Goal: Task Accomplishment & Management: Manage account settings

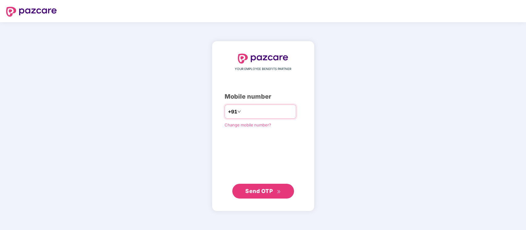
click at [264, 109] on input "number" at bounding box center [267, 112] width 51 height 10
type input "**********"
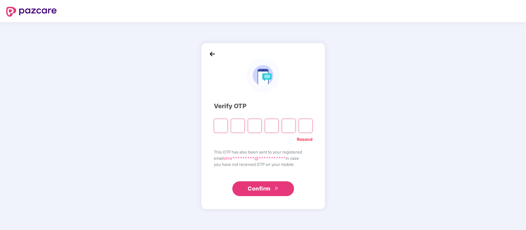
type input "*"
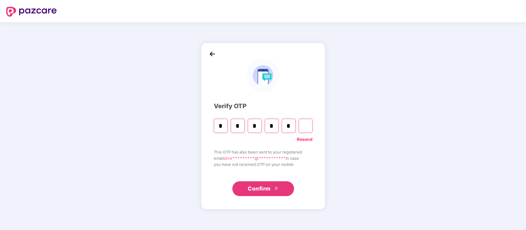
type input "*"
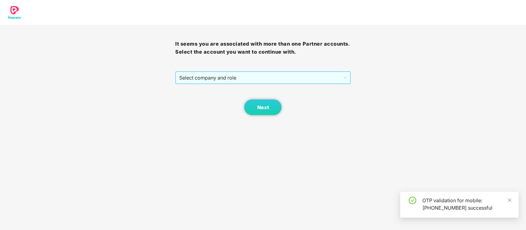
click at [254, 78] on span "Select company and role" at bounding box center [262, 78] width 167 height 12
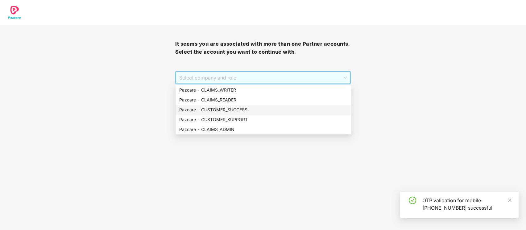
click at [253, 108] on div "Pazcare - CUSTOMER_SUCCESS" at bounding box center [263, 109] width 168 height 7
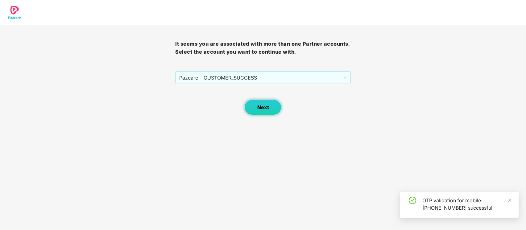
click at [268, 111] on button "Next" at bounding box center [262, 107] width 37 height 15
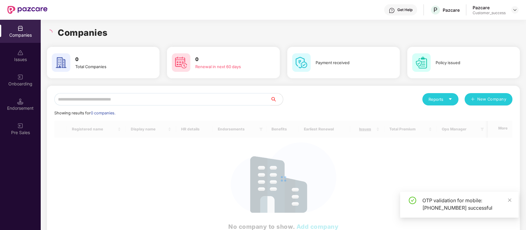
click at [152, 99] on input "text" at bounding box center [162, 99] width 216 height 12
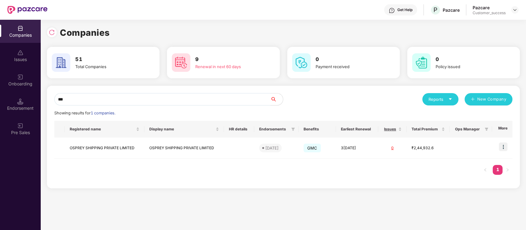
type input "***"
click at [506, 148] on img at bounding box center [503, 146] width 9 height 9
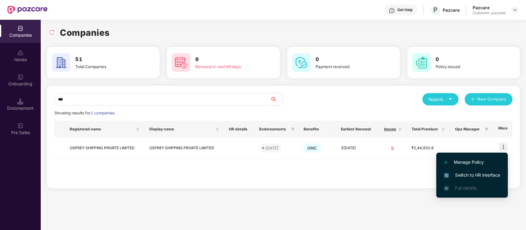
click at [474, 175] on span "Switch to HR interface" at bounding box center [472, 175] width 56 height 7
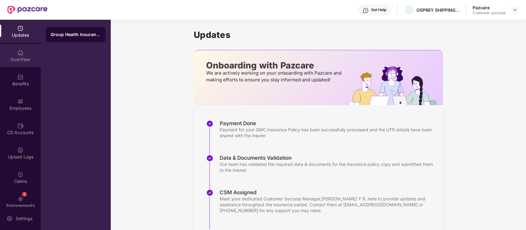
click at [30, 57] on div "OverView" at bounding box center [20, 59] width 41 height 6
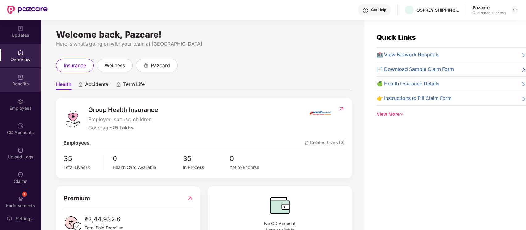
click at [27, 74] on div "Benefits" at bounding box center [20, 79] width 41 height 23
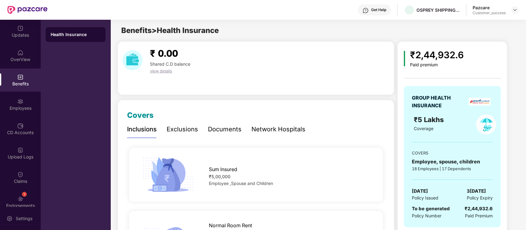
click at [269, 132] on div "Network Hospitals" at bounding box center [278, 130] width 54 height 10
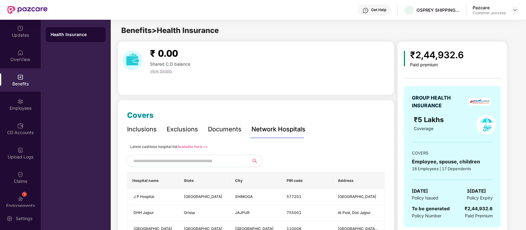
click at [136, 132] on div "Inclusions" at bounding box center [142, 130] width 30 height 10
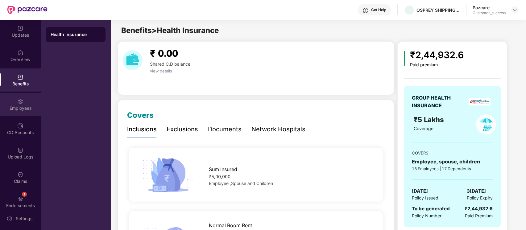
click at [22, 107] on div "Employees" at bounding box center [20, 108] width 41 height 6
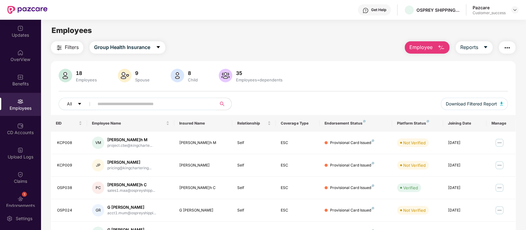
click at [136, 99] on input "text" at bounding box center [152, 103] width 111 height 9
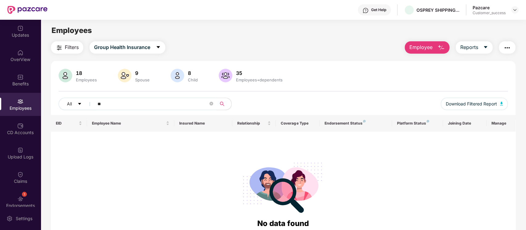
type input "*"
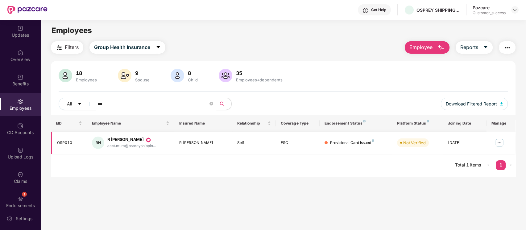
type input "***"
click at [499, 141] on img at bounding box center [499, 143] width 10 height 10
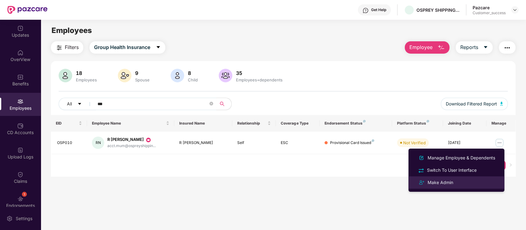
click at [462, 181] on div "Make Admin" at bounding box center [456, 182] width 80 height 7
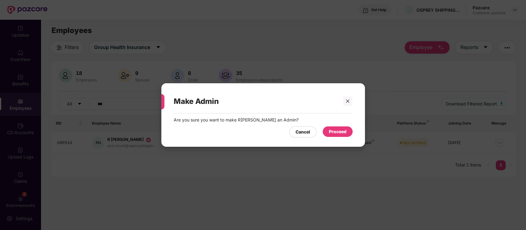
click at [332, 130] on div "Proceed" at bounding box center [338, 131] width 18 height 7
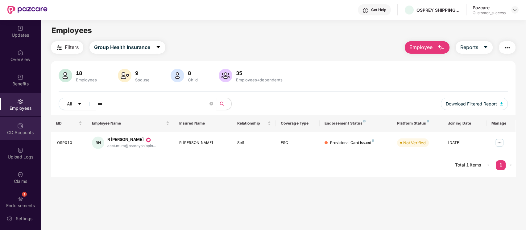
click at [23, 134] on div "CD Accounts" at bounding box center [20, 133] width 41 height 6
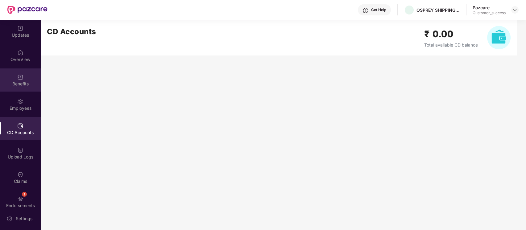
click at [18, 84] on div "Benefits" at bounding box center [20, 84] width 41 height 6
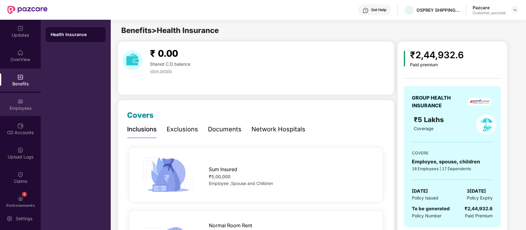
click at [27, 105] on div "Employees" at bounding box center [20, 108] width 41 height 6
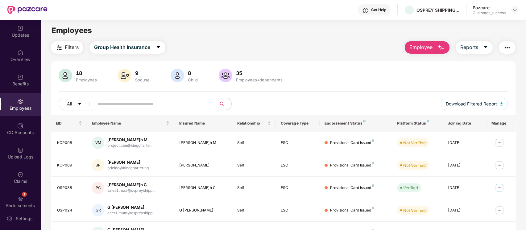
click at [424, 47] on span "Employee" at bounding box center [420, 47] width 23 height 8
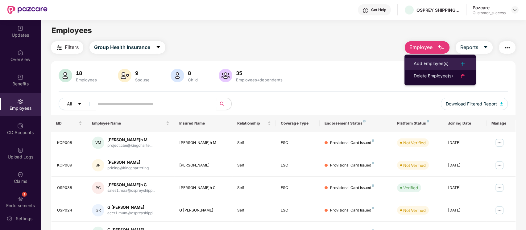
click at [427, 65] on div "Add Employee(s)" at bounding box center [431, 63] width 35 height 7
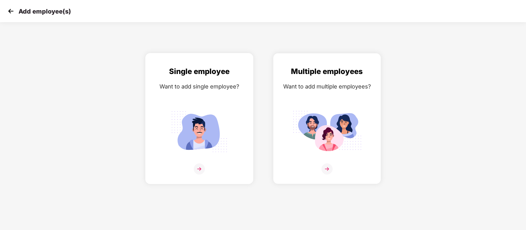
click at [210, 114] on img at bounding box center [199, 132] width 69 height 48
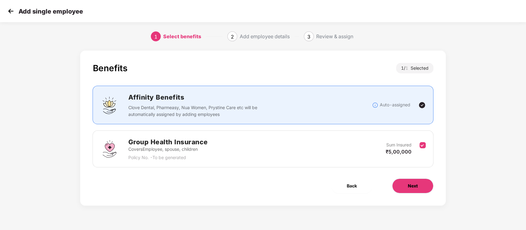
click at [408, 183] on span "Next" at bounding box center [413, 186] width 10 height 7
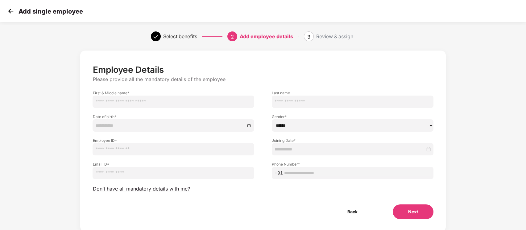
click at [137, 102] on input "text" at bounding box center [174, 102] width 162 height 12
click at [12, 10] on img at bounding box center [10, 10] width 9 height 9
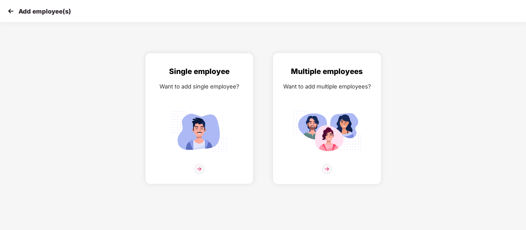
click at [350, 97] on div "Multiple employees Want to add multiple employees?" at bounding box center [326, 124] width 95 height 117
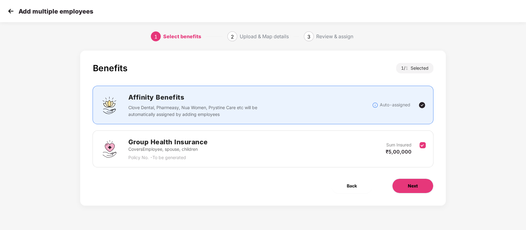
click at [413, 189] on span "Next" at bounding box center [413, 186] width 10 height 7
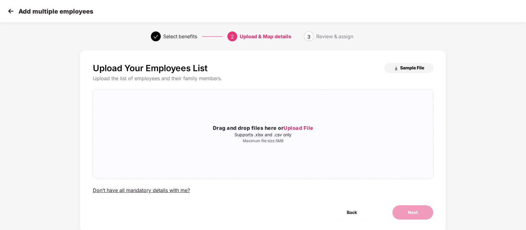
click at [398, 70] on button "Sample File" at bounding box center [408, 68] width 49 height 10
click at [10, 10] on img at bounding box center [10, 10] width 9 height 9
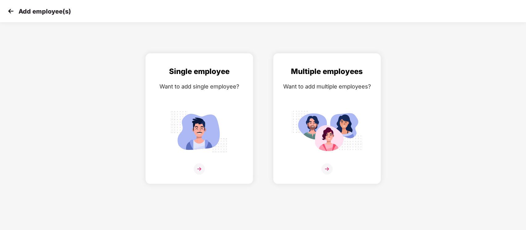
click at [8, 10] on img at bounding box center [10, 10] width 9 height 9
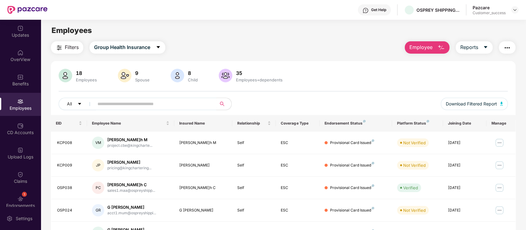
click at [418, 45] on span "Employee" at bounding box center [420, 47] width 23 height 8
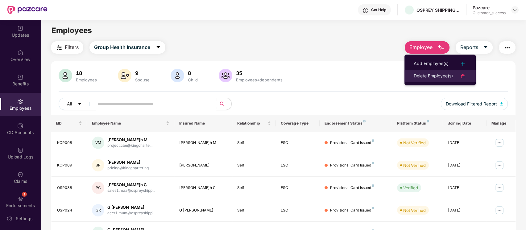
click at [422, 74] on div "Delete Employee(s)" at bounding box center [433, 75] width 39 height 7
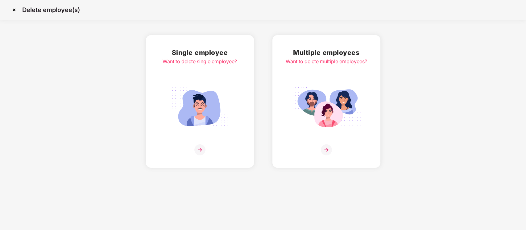
click at [178, 72] on div "Single employee Want to delete single employee?" at bounding box center [200, 101] width 74 height 108
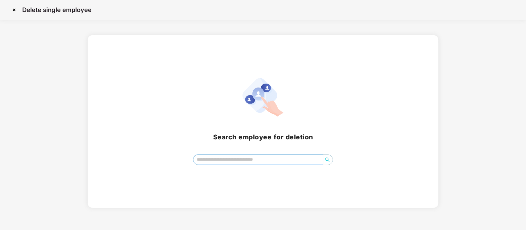
click at [239, 163] on input "search" at bounding box center [258, 159] width 130 height 9
click at [16, 10] on img at bounding box center [14, 10] width 10 height 10
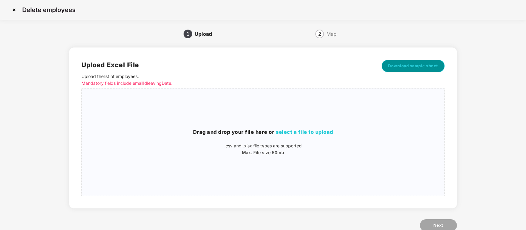
click at [434, 69] on button "Download sample sheet" at bounding box center [412, 66] width 63 height 12
click at [17, 11] on img at bounding box center [14, 10] width 10 height 10
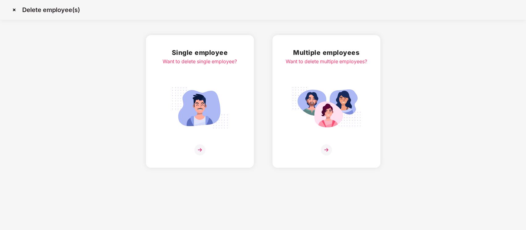
click at [16, 10] on img at bounding box center [14, 10] width 10 height 10
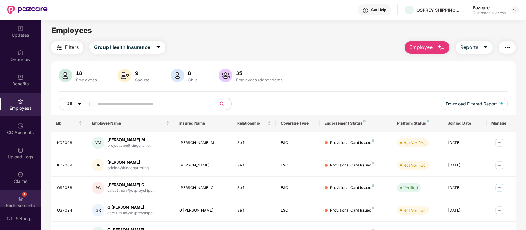
click at [26, 199] on div "1 Endorsements" at bounding box center [20, 201] width 41 height 23
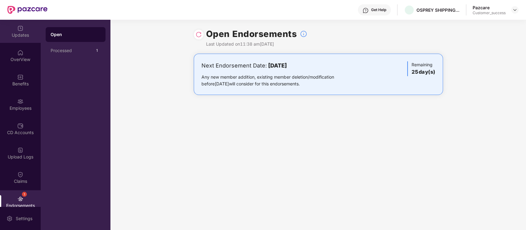
click at [19, 36] on div "Updates" at bounding box center [20, 35] width 41 height 6
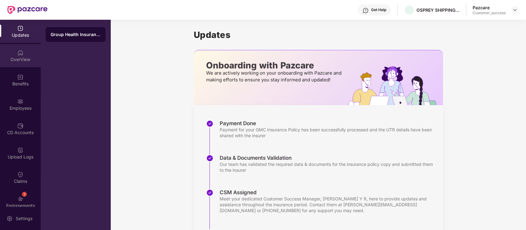
click at [23, 55] on div "OverView" at bounding box center [20, 55] width 41 height 23
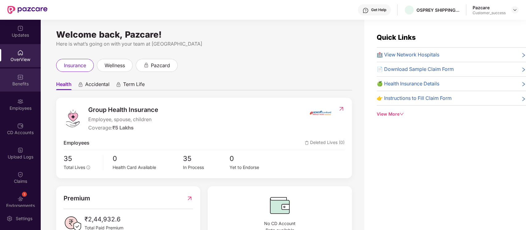
click at [25, 84] on div "Benefits" at bounding box center [20, 84] width 41 height 6
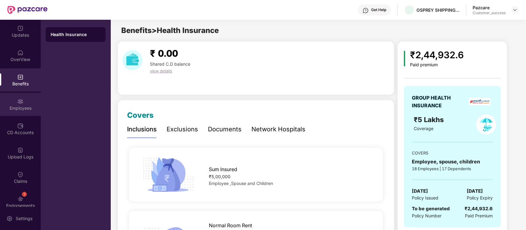
click at [32, 98] on div "Employees" at bounding box center [20, 104] width 41 height 23
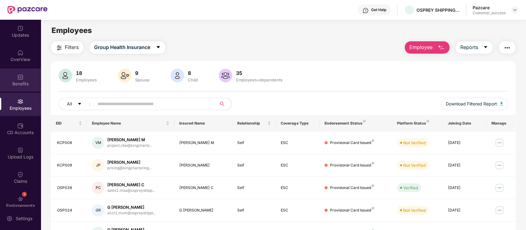
click at [29, 78] on div "Benefits" at bounding box center [20, 79] width 41 height 23
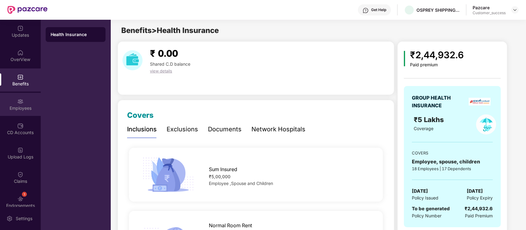
click at [23, 107] on div "Employees" at bounding box center [20, 108] width 41 height 6
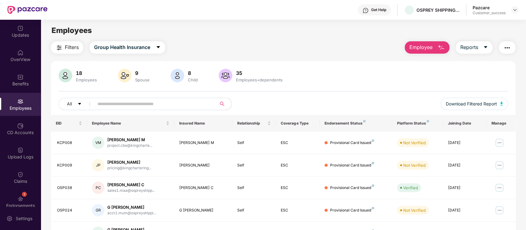
click at [138, 105] on input "text" at bounding box center [152, 103] width 111 height 9
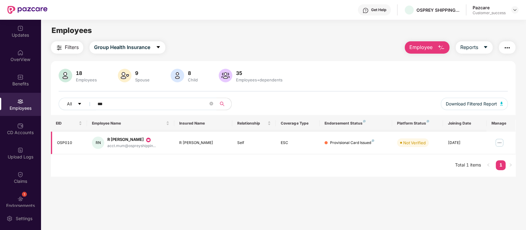
type input "***"
click at [496, 143] on img at bounding box center [499, 143] width 10 height 10
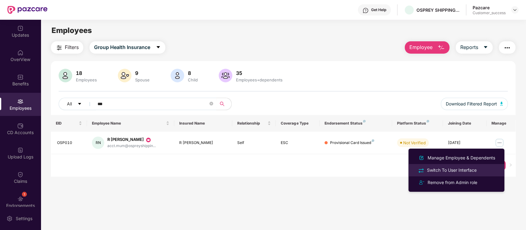
click at [456, 173] on div "Switch To User Interface" at bounding box center [452, 170] width 52 height 7
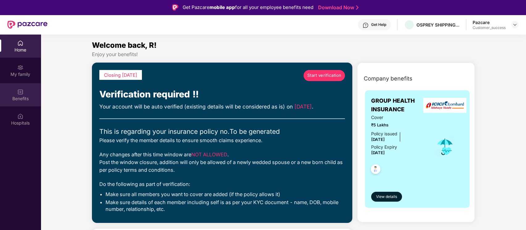
click at [2, 96] on div "Benefits" at bounding box center [20, 99] width 41 height 6
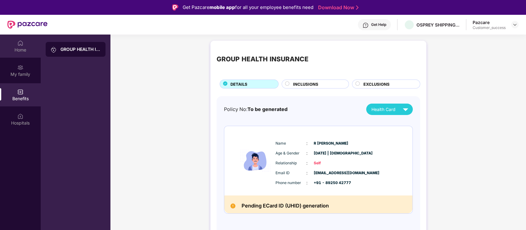
click at [23, 43] on img at bounding box center [20, 43] width 6 height 6
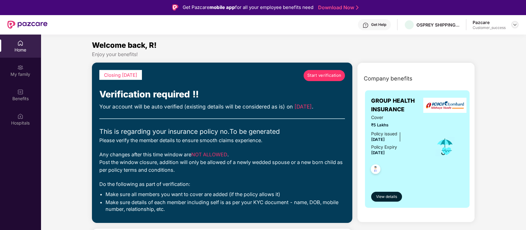
click at [514, 24] on img at bounding box center [514, 24] width 5 height 5
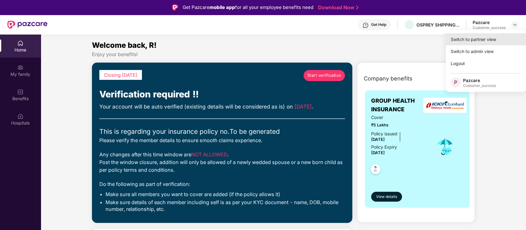
click at [501, 41] on div "Switch to partner view" at bounding box center [486, 39] width 80 height 12
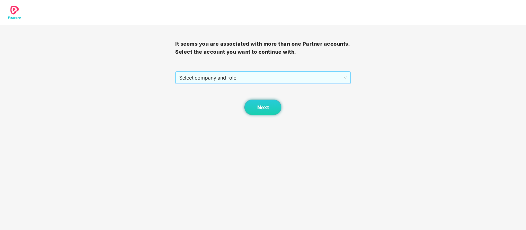
click at [261, 72] on div "Select company and role" at bounding box center [262, 78] width 175 height 12
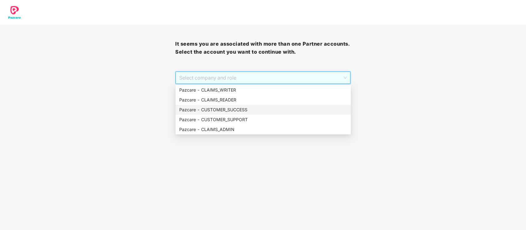
click at [240, 111] on div "Pazcare - CUSTOMER_SUCCESS" at bounding box center [263, 109] width 168 height 7
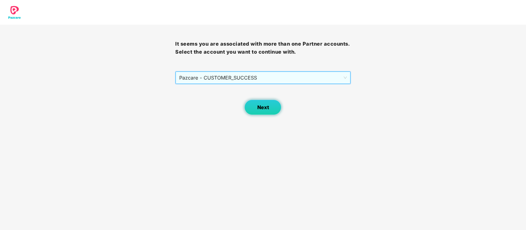
click at [259, 112] on button "Next" at bounding box center [262, 107] width 37 height 15
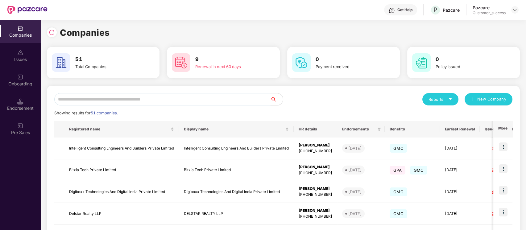
click at [155, 95] on input "text" at bounding box center [162, 99] width 216 height 12
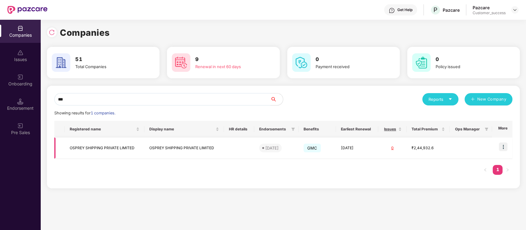
type input "***"
click at [505, 148] on img at bounding box center [503, 146] width 9 height 9
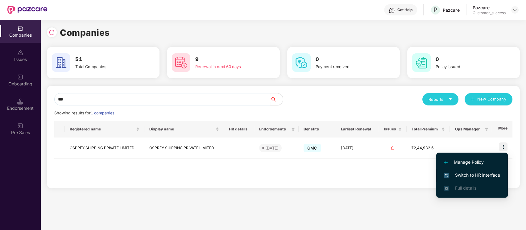
click at [471, 175] on span "Switch to HR interface" at bounding box center [472, 175] width 56 height 7
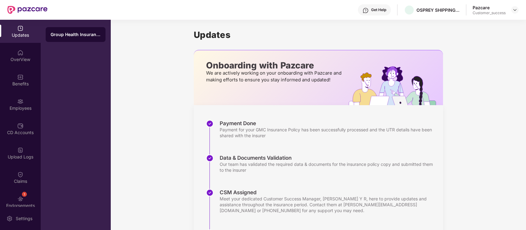
scroll to position [98, 0]
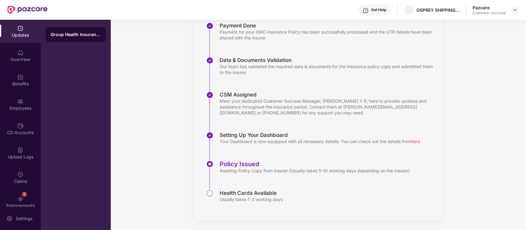
click at [383, 9] on div "Get Help" at bounding box center [378, 9] width 15 height 5
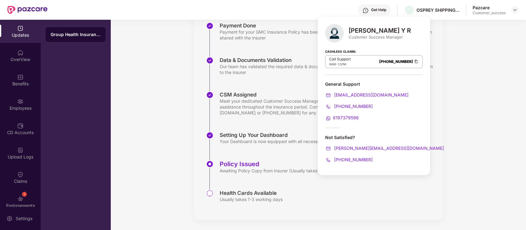
click at [128, 50] on div "Updates Onboarding with Pazcare We are actively working on your onboarding with…" at bounding box center [317, 76] width 415 height 308
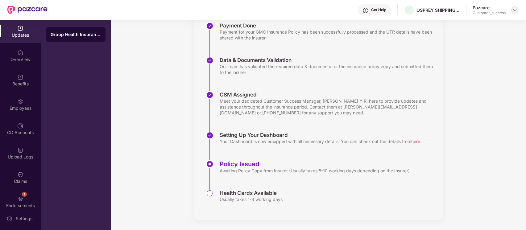
click at [513, 6] on div at bounding box center [514, 9] width 7 height 7
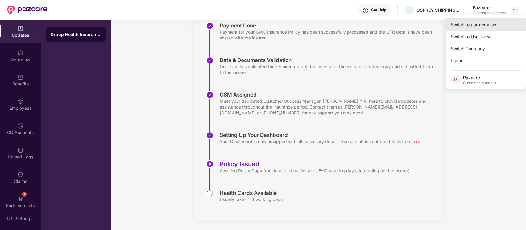
click at [487, 24] on div "Switch to partner view" at bounding box center [486, 25] width 80 height 12
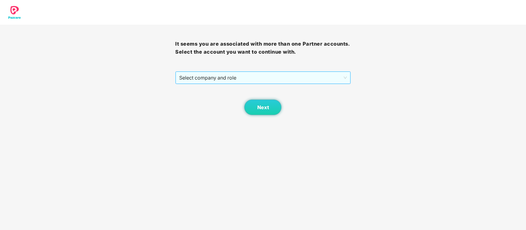
click at [301, 77] on span "Select company and role" at bounding box center [262, 78] width 167 height 12
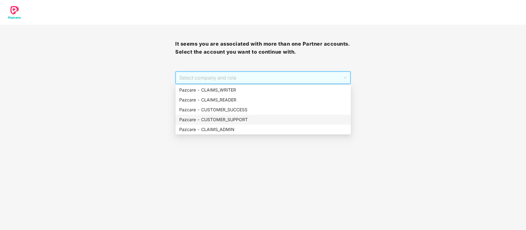
click at [275, 122] on div "Pazcare - CUSTOMER_SUPPORT" at bounding box center [263, 119] width 168 height 7
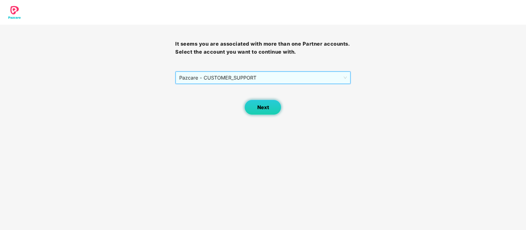
click at [263, 106] on span "Next" at bounding box center [263, 108] width 12 height 6
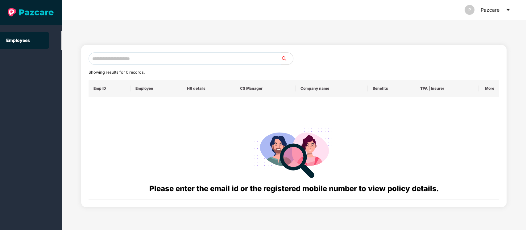
click at [271, 57] on input "text" at bounding box center [185, 58] width 192 height 12
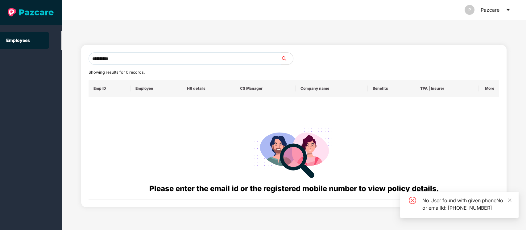
type input "**********"
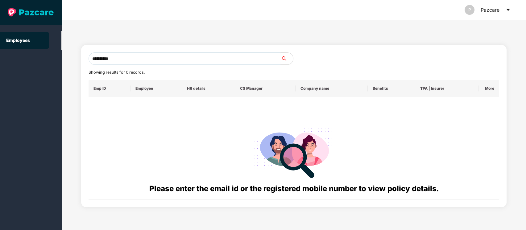
click at [509, 9] on icon "caret-down" at bounding box center [507, 9] width 5 height 5
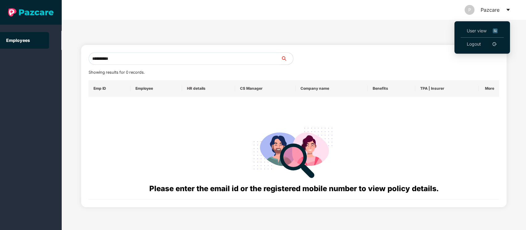
click at [496, 32] on img at bounding box center [494, 30] width 5 height 7
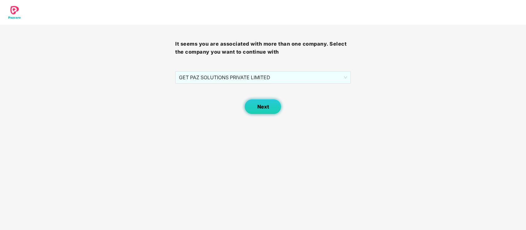
click at [257, 108] on button "Next" at bounding box center [262, 106] width 37 height 15
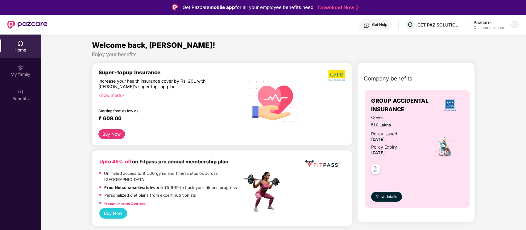
click at [514, 26] on img at bounding box center [514, 24] width 5 height 5
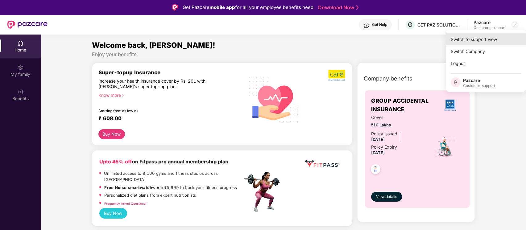
click at [485, 39] on div "Switch to support view" at bounding box center [486, 39] width 80 height 12
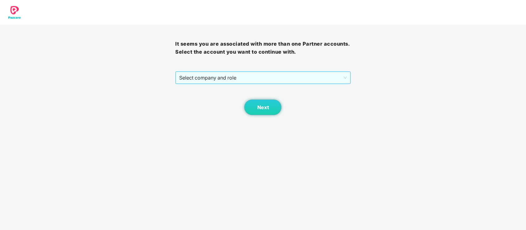
click at [298, 74] on span "Select company and role" at bounding box center [262, 78] width 167 height 12
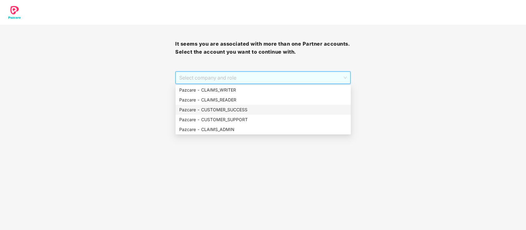
click at [241, 109] on div "Pazcare - CUSTOMER_SUCCESS" at bounding box center [263, 109] width 168 height 7
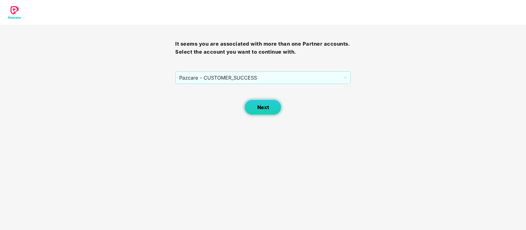
click at [252, 109] on button "Next" at bounding box center [262, 107] width 37 height 15
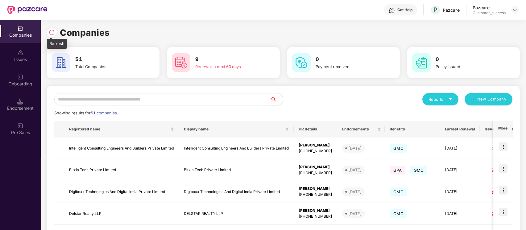
click at [59, 28] on div at bounding box center [53, 31] width 13 height 11
click at [52, 31] on img at bounding box center [52, 32] width 6 height 6
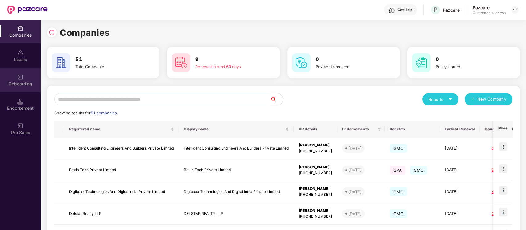
click at [19, 75] on img at bounding box center [20, 77] width 6 height 6
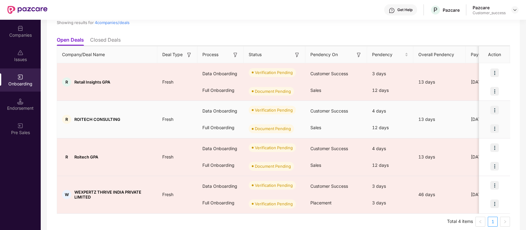
scroll to position [61, 0]
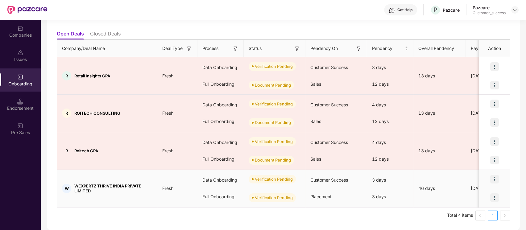
click at [495, 179] on img at bounding box center [494, 179] width 9 height 9
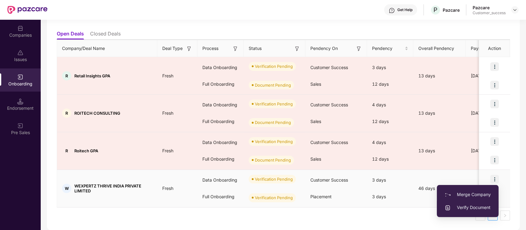
click at [466, 206] on span "Verify Document" at bounding box center [467, 207] width 46 height 7
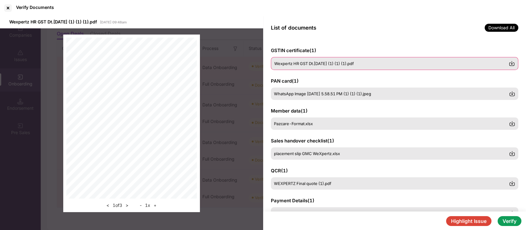
click at [305, 59] on div "Wexpertz HR GST Dt.[DATE] (1) (1) (1).pdf" at bounding box center [395, 63] width 248 height 13
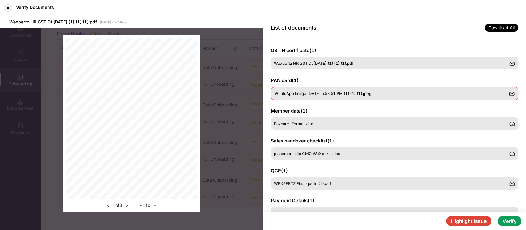
click at [311, 93] on span "WhatsApp Image [DATE] 5.58.51 PM (1) (1) (1).jpeg" at bounding box center [322, 93] width 97 height 5
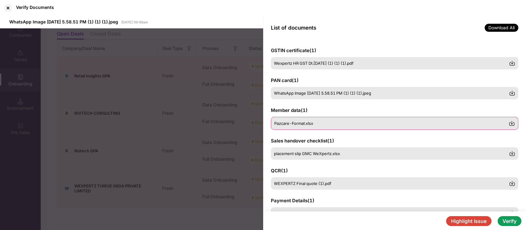
click at [306, 127] on div "Pazcare-Format.xlsx" at bounding box center [395, 123] width 248 height 13
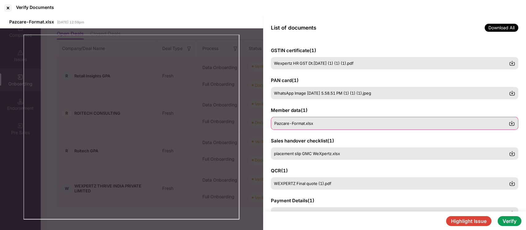
click at [295, 120] on div "Pazcare-Format.xlsx" at bounding box center [395, 123] width 248 height 13
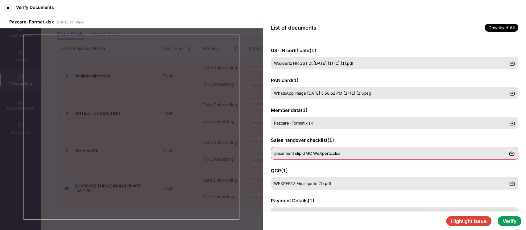
click at [305, 157] on div "placement slip GMC WeXpertz.xlsx" at bounding box center [395, 153] width 248 height 13
click at [321, 152] on span "placement slip GMC WeXpertz.xlsx" at bounding box center [307, 153] width 66 height 5
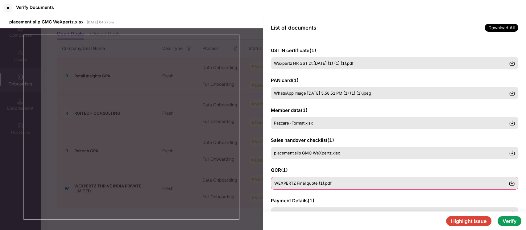
click at [316, 181] on span "WEXPERTZ Final quote (1).pdf" at bounding box center [302, 183] width 57 height 5
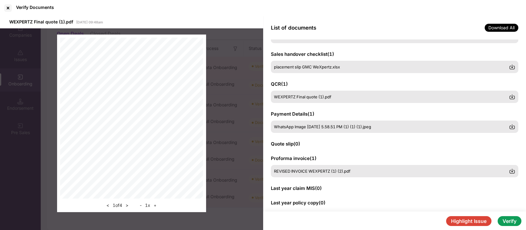
scroll to position [96, 0]
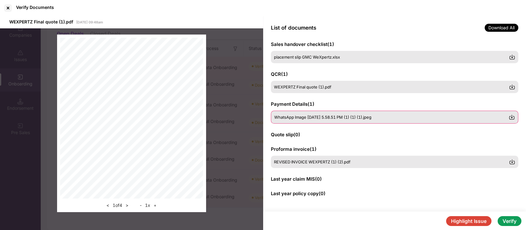
click at [328, 116] on span "WhatsApp Image [DATE] 5.58.51 PM (1) (1) (1).jpeg" at bounding box center [322, 117] width 97 height 5
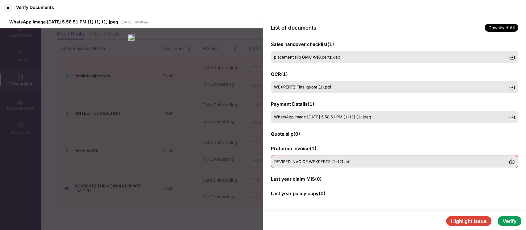
click at [308, 161] on span "REVISED INVOICE WEXPERTZ (1) (2).pdf" at bounding box center [312, 161] width 76 height 5
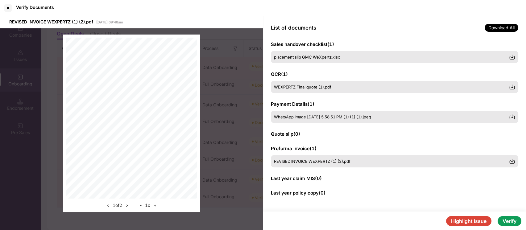
click at [501, 220] on button "Verify" at bounding box center [509, 221] width 24 height 10
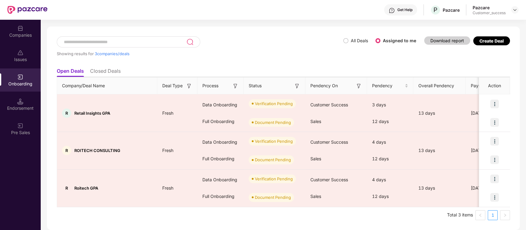
scroll to position [24, 0]
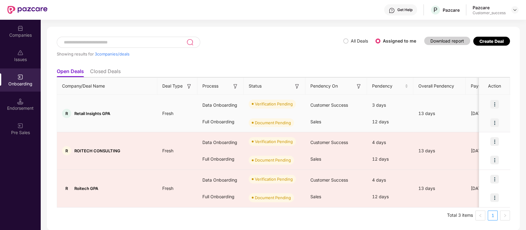
click at [495, 100] on img at bounding box center [494, 104] width 9 height 9
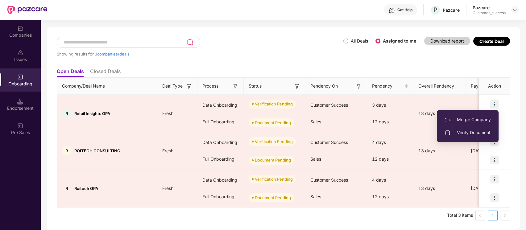
click at [513, 142] on div "Showing results for 3 companies/deals All Deals Assigned to me Download report …" at bounding box center [283, 129] width 473 height 204
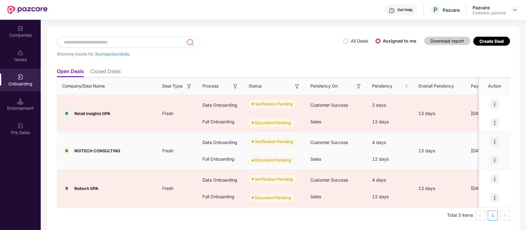
click at [494, 142] on img at bounding box center [494, 141] width 9 height 9
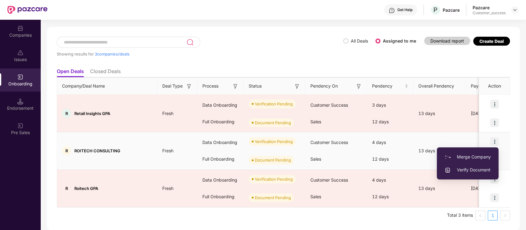
click at [470, 169] on span "Verify Document" at bounding box center [467, 170] width 46 height 7
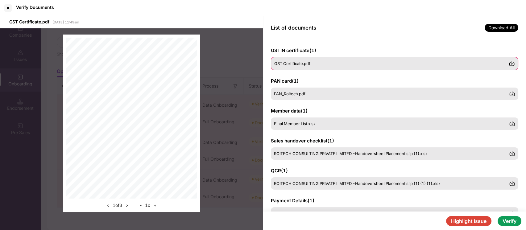
click at [319, 66] on div "GST Certificate.pdf" at bounding box center [391, 63] width 235 height 5
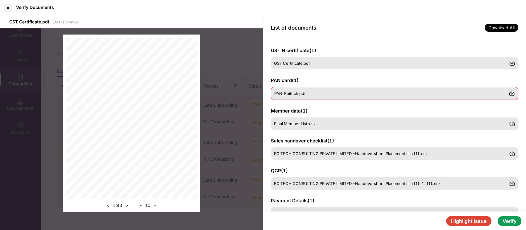
click at [302, 97] on div "PAN_Roitech.pdf" at bounding box center [395, 93] width 248 height 13
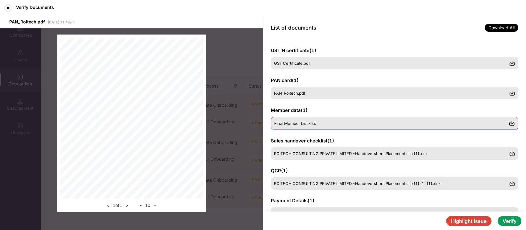
click at [302, 124] on span "Final Member List.xlsx" at bounding box center [295, 123] width 42 height 5
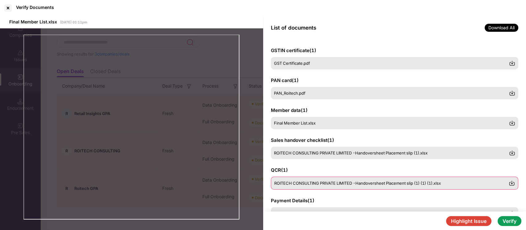
click at [308, 183] on span "ROITECH CONSULTING PRIVATE LIMITED -Handoversheet Placement slip (1) (1) (1).xl…" at bounding box center [357, 183] width 167 height 5
click at [311, 180] on div "ROITECH CONSULTING PRIVATE LIMITED -Handoversheet Placement slip (1) (1) (1).xl…" at bounding box center [395, 183] width 248 height 13
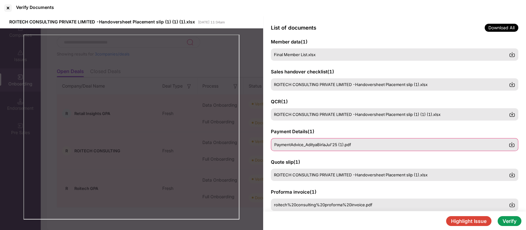
click at [312, 149] on div "PaymentAdvice_AdityaBirlaJul'25 (1).pdf" at bounding box center [395, 144] width 248 height 13
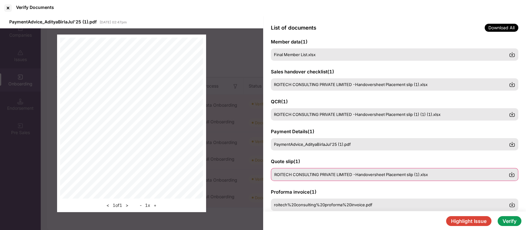
click at [318, 179] on div "ROITECH CONSULTING PRIVATE LIMITED -Handoversheet Placement slip (1).xlsx" at bounding box center [395, 174] width 248 height 13
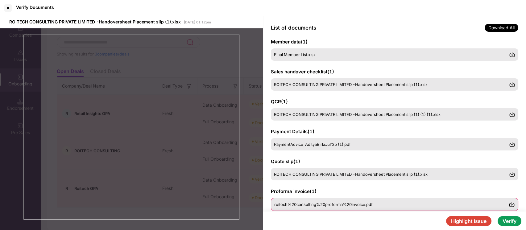
click at [311, 203] on span "roitech%20consulting%20proforma%20invoice.pdf" at bounding box center [323, 204] width 98 height 5
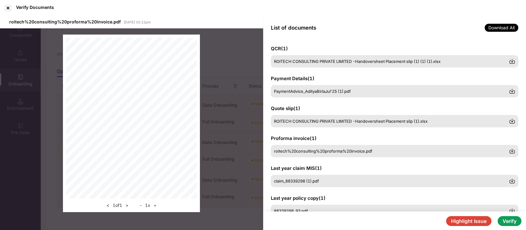
scroll to position [142, 0]
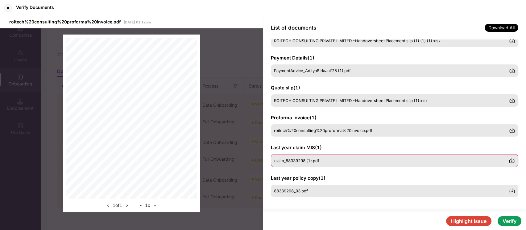
click at [374, 165] on div "claim_88339298 (1).pdf" at bounding box center [395, 160] width 248 height 13
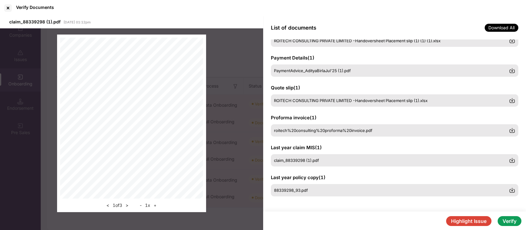
click at [505, 221] on button "Verify" at bounding box center [509, 221] width 24 height 10
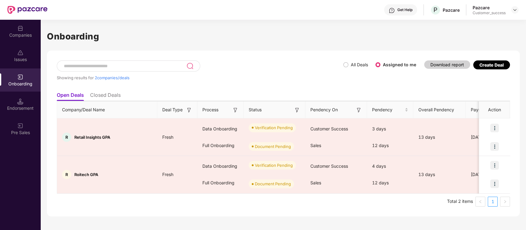
scroll to position [0, 0]
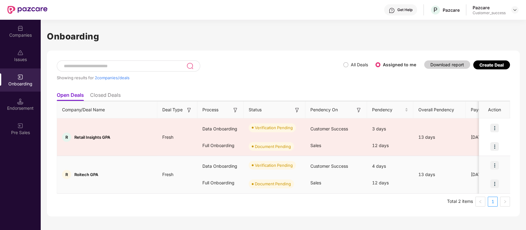
click at [496, 165] on img at bounding box center [494, 165] width 9 height 9
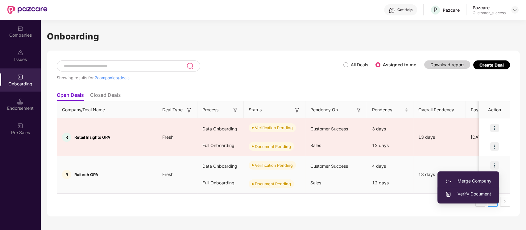
click at [486, 196] on span "Verify Document" at bounding box center [468, 194] width 46 height 7
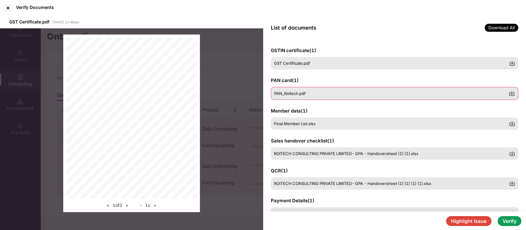
click at [319, 95] on div "PAN_Roitech.pdf" at bounding box center [391, 93] width 235 height 5
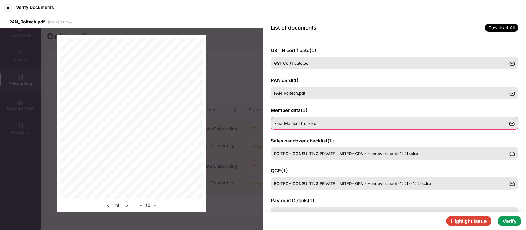
click at [316, 126] on span "Final Member List.xlsx" at bounding box center [295, 123] width 42 height 5
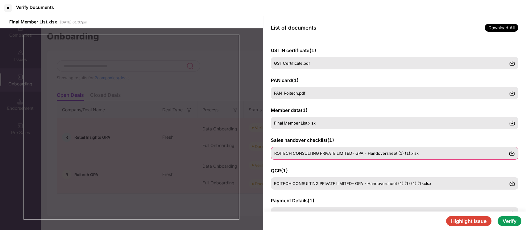
click at [322, 149] on div "ROITECH CONSULTING PRIVATE LIMITED- GPA - Handoversheet (1) (1).xlsx" at bounding box center [395, 153] width 248 height 13
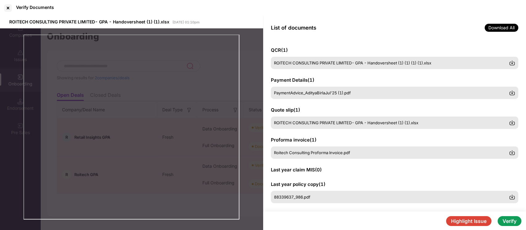
scroll to position [126, 0]
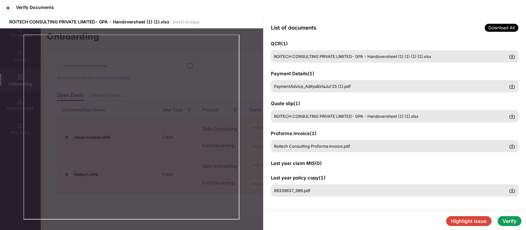
click at [515, 221] on button "Verify" at bounding box center [509, 221] width 24 height 10
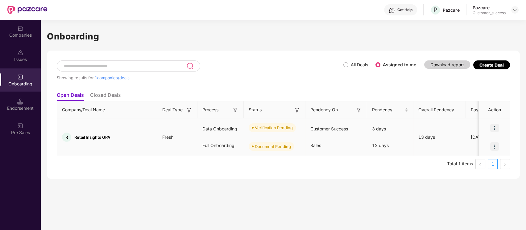
click at [493, 128] on img at bounding box center [494, 128] width 9 height 9
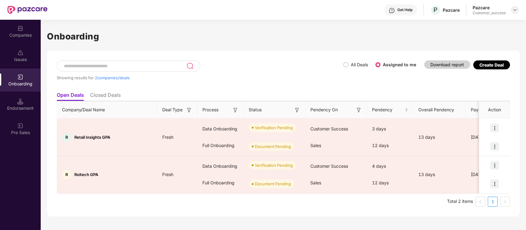
click at [513, 10] on img at bounding box center [514, 9] width 5 height 5
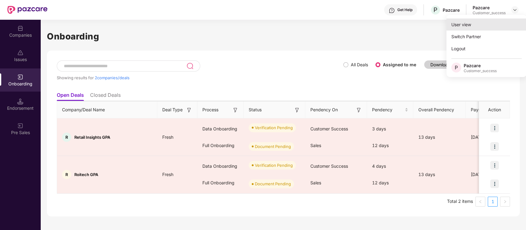
click at [465, 30] on div "User view" at bounding box center [486, 25] width 80 height 12
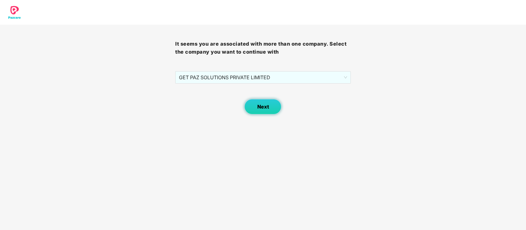
click at [264, 102] on button "Next" at bounding box center [262, 106] width 37 height 15
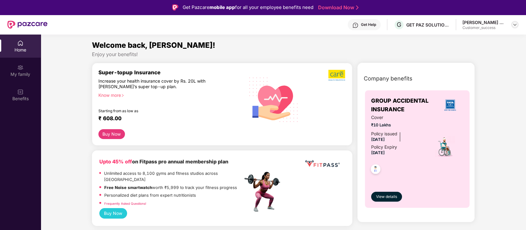
click at [516, 25] on img at bounding box center [514, 24] width 5 height 5
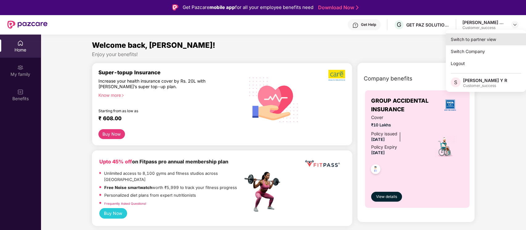
click at [491, 40] on div "Switch to partner view" at bounding box center [486, 39] width 80 height 12
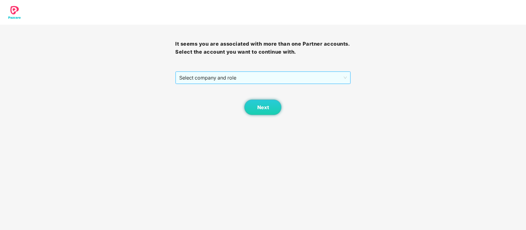
click at [275, 79] on span "Select company and role" at bounding box center [262, 78] width 167 height 12
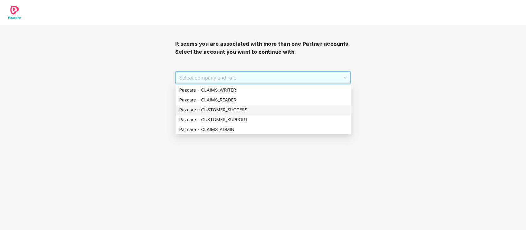
click at [255, 112] on div "Pazcare - CUSTOMER_SUCCESS" at bounding box center [263, 109] width 168 height 7
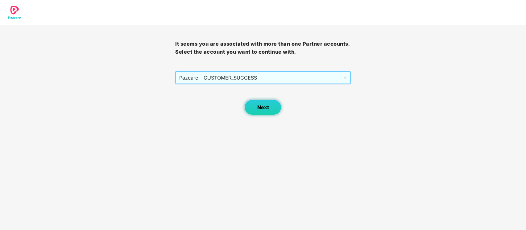
click at [267, 111] on button "Next" at bounding box center [262, 107] width 37 height 15
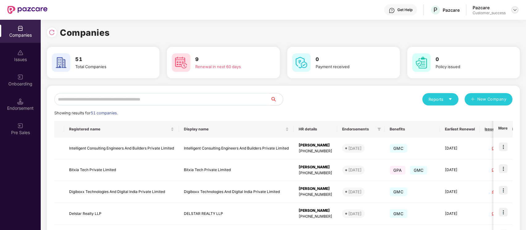
click at [515, 12] on img at bounding box center [514, 9] width 5 height 5
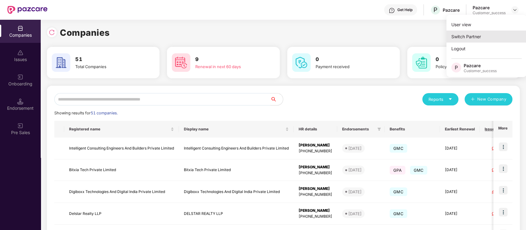
click at [469, 38] on div "Switch Partner" at bounding box center [486, 37] width 80 height 12
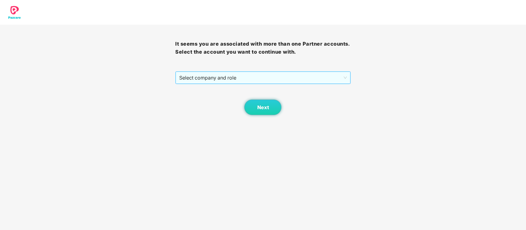
click at [288, 80] on span "Select company and role" at bounding box center [262, 78] width 167 height 12
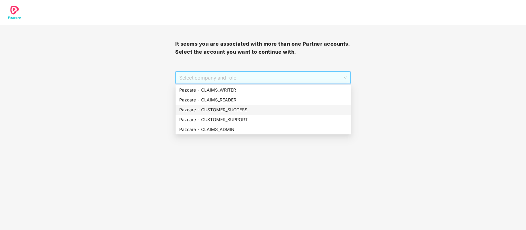
click at [261, 115] on div "Pazcare - CUSTOMER_SUPPORT" at bounding box center [262, 120] width 175 height 10
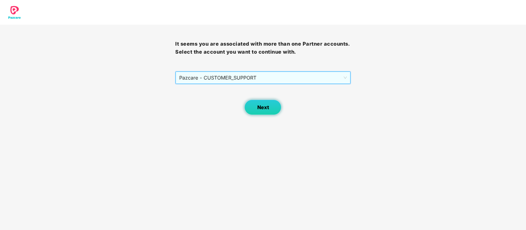
click at [263, 110] on button "Next" at bounding box center [262, 107] width 37 height 15
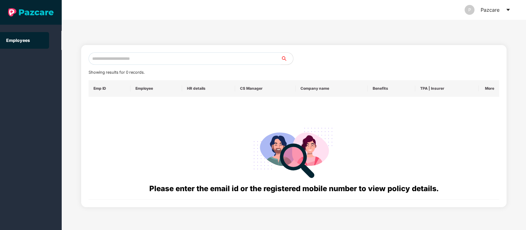
click at [171, 59] on input "text" at bounding box center [185, 58] width 192 height 12
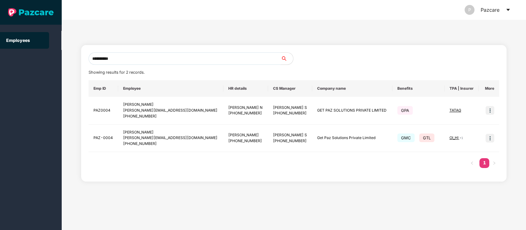
paste input "*"
drag, startPoint x: 89, startPoint y: 50, endPoint x: 2, endPoint y: 45, distance: 86.8
click at [2, 45] on section "**********" at bounding box center [263, 115] width 526 height 230
click at [109, 58] on input "**********" at bounding box center [185, 58] width 192 height 12
type input "**********"
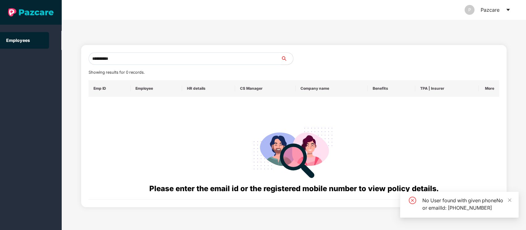
click at [163, 61] on input "**********" at bounding box center [185, 58] width 192 height 12
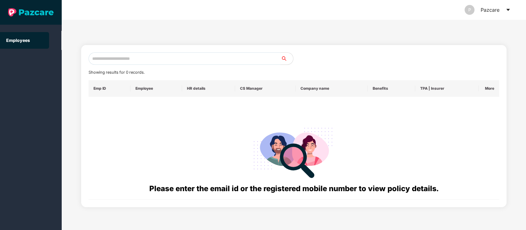
click at [506, 9] on icon "caret-down" at bounding box center [507, 10] width 3 height 2
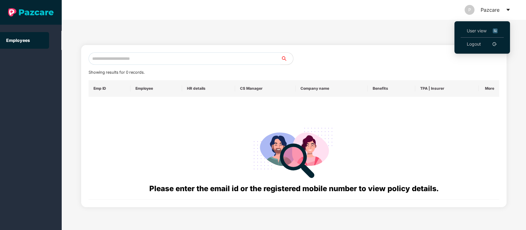
click at [493, 29] on img at bounding box center [494, 30] width 5 height 7
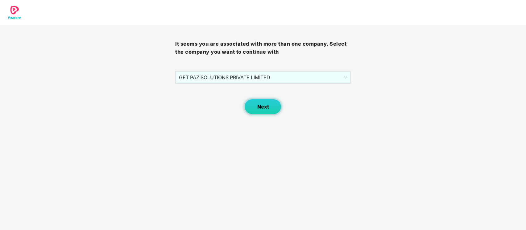
click at [273, 105] on button "Next" at bounding box center [262, 106] width 37 height 15
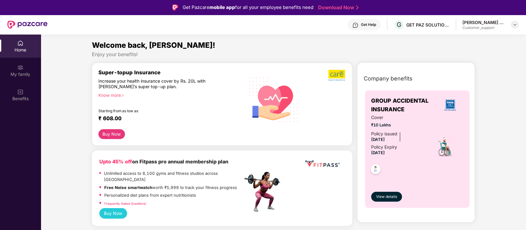
click at [516, 24] on img at bounding box center [514, 24] width 5 height 5
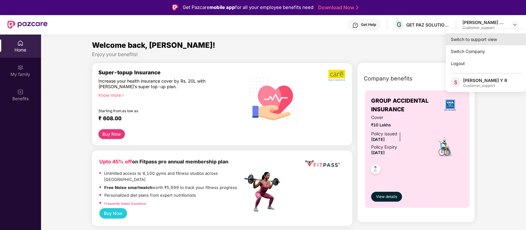
click at [484, 41] on div "Switch to support view" at bounding box center [486, 39] width 80 height 12
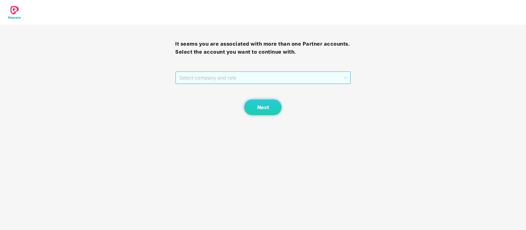
click at [253, 80] on span "Select company and role" at bounding box center [262, 78] width 167 height 12
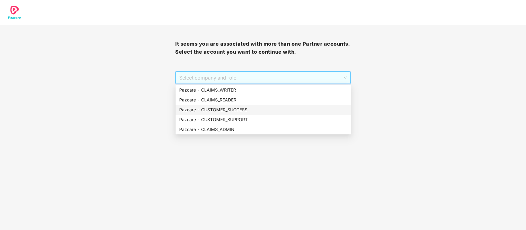
click at [239, 108] on div "Pazcare - CUSTOMER_SUCCESS" at bounding box center [263, 109] width 168 height 7
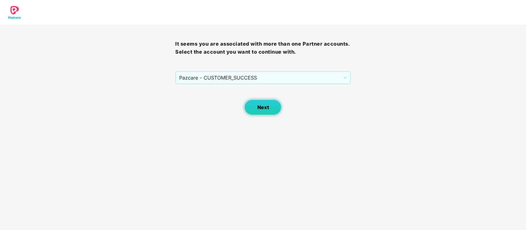
click at [267, 111] on button "Next" at bounding box center [262, 107] width 37 height 15
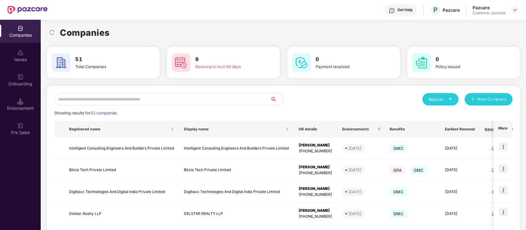
click at [179, 98] on input "text" at bounding box center [162, 99] width 216 height 12
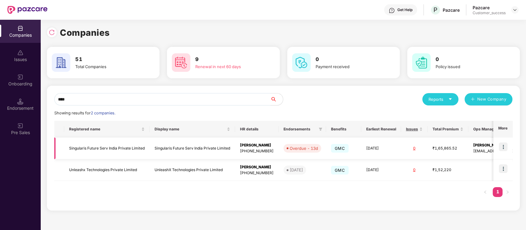
type input "****"
click at [504, 149] on img at bounding box center [503, 146] width 9 height 9
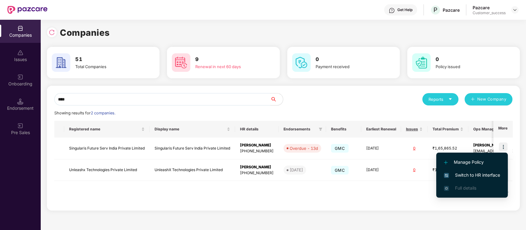
click at [480, 175] on span "Switch to HR interface" at bounding box center [472, 175] width 56 height 7
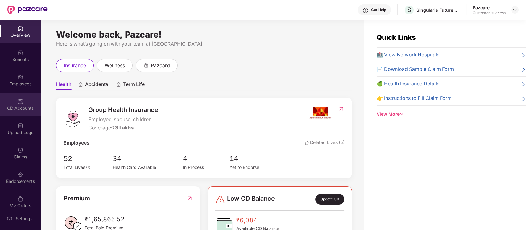
click at [13, 94] on div "CD Accounts" at bounding box center [20, 104] width 41 height 23
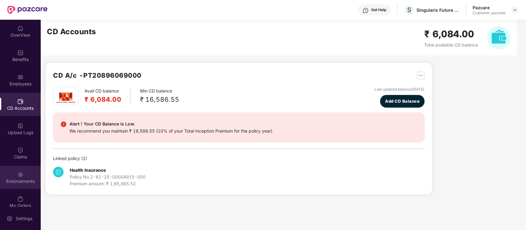
click at [27, 173] on div "Endorsements" at bounding box center [20, 177] width 41 height 23
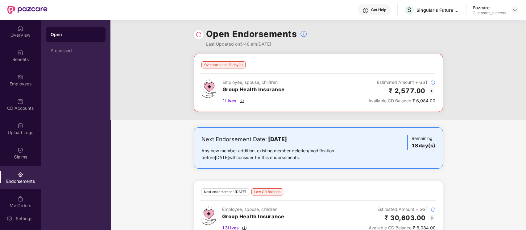
click at [429, 90] on img at bounding box center [431, 90] width 7 height 7
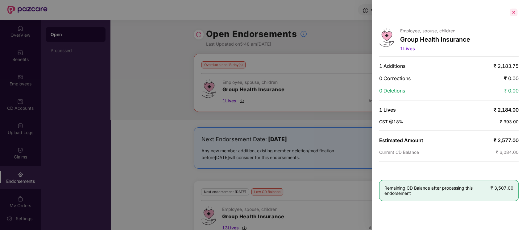
click at [514, 12] on div at bounding box center [513, 12] width 10 height 10
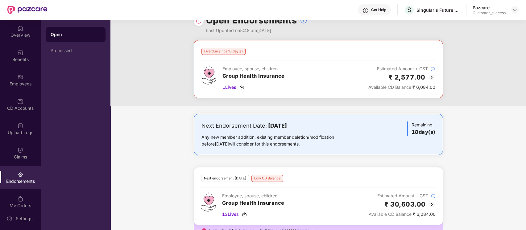
scroll to position [27, 0]
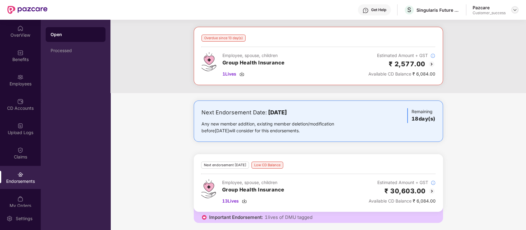
click at [518, 10] on div at bounding box center [514, 9] width 7 height 7
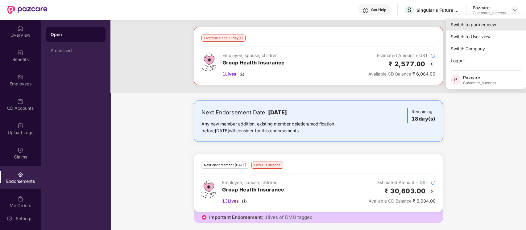
click at [486, 24] on div "Switch to partner view" at bounding box center [486, 25] width 80 height 12
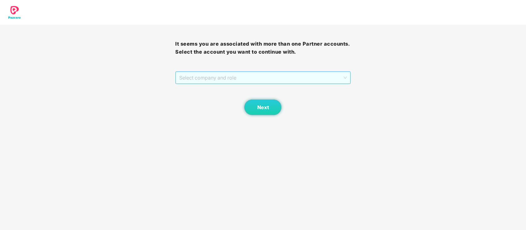
click at [207, 76] on span "Select company and role" at bounding box center [262, 78] width 167 height 12
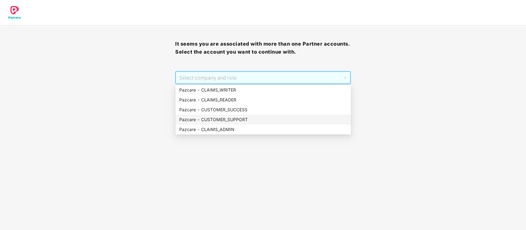
click at [241, 118] on div "Pazcare - CUSTOMER_SUPPORT" at bounding box center [263, 119] width 168 height 7
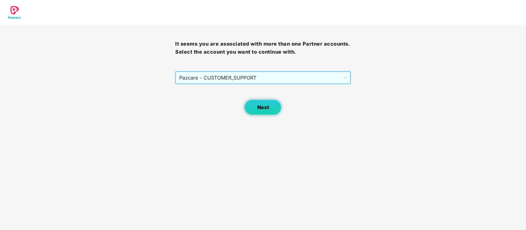
click at [269, 111] on button "Next" at bounding box center [262, 107] width 37 height 15
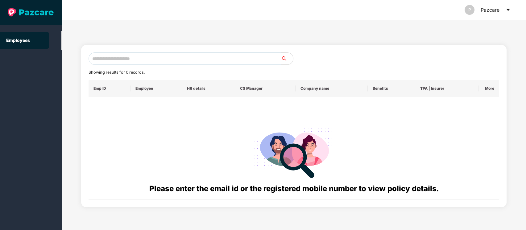
click at [149, 55] on input "text" at bounding box center [185, 58] width 192 height 12
paste input "**********"
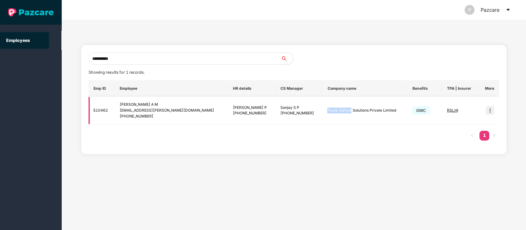
drag, startPoint x: 321, startPoint y: 111, endPoint x: 294, endPoint y: 112, distance: 26.2
click at [322, 112] on td "Truck Central Solutions Private Limited" at bounding box center [364, 111] width 85 height 28
copy td "Truck Central"
drag, startPoint x: 182, startPoint y: 57, endPoint x: 0, endPoint y: 48, distance: 182.5
click at [0, 48] on section "**********" at bounding box center [263, 115] width 526 height 230
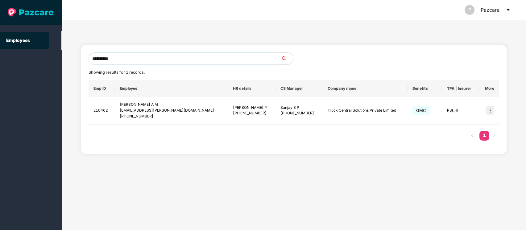
paste input "**********"
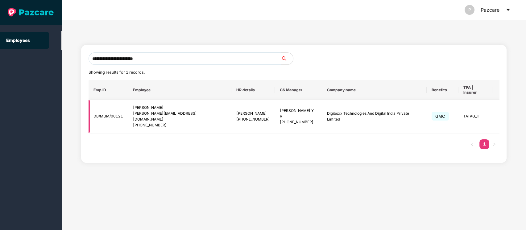
type input "**********"
click at [500, 112] on img at bounding box center [504, 116] width 9 height 9
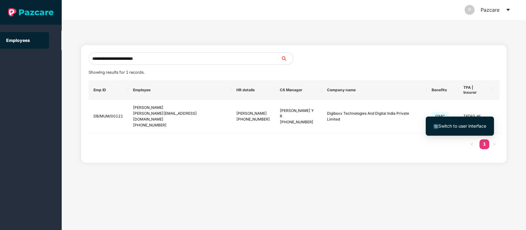
click at [471, 123] on span "Switch to user interface" at bounding box center [462, 125] width 48 height 5
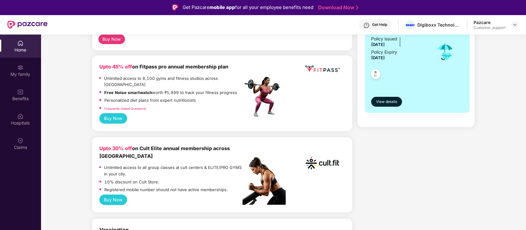
scroll to position [68, 0]
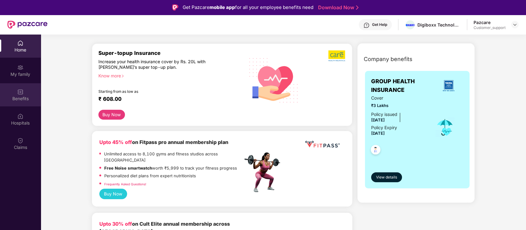
click at [12, 96] on div "Benefits" at bounding box center [20, 99] width 41 height 6
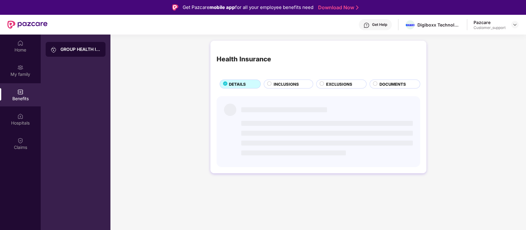
scroll to position [0, 0]
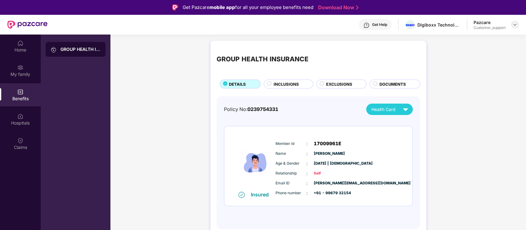
click at [515, 24] on img at bounding box center [514, 24] width 5 height 5
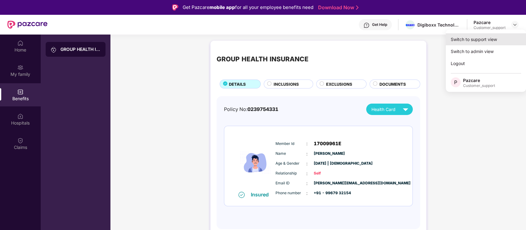
click at [475, 43] on div "Switch to support view" at bounding box center [486, 39] width 80 height 12
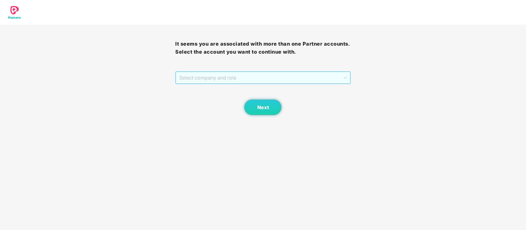
click at [266, 75] on span "Select company and role" at bounding box center [262, 78] width 167 height 12
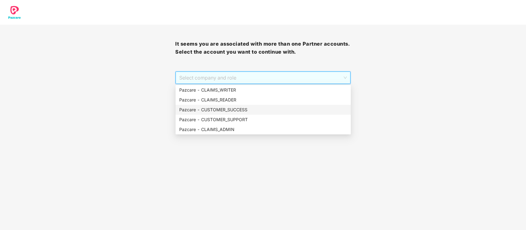
click at [235, 109] on div "Pazcare - CUSTOMER_SUCCESS" at bounding box center [263, 109] width 168 height 7
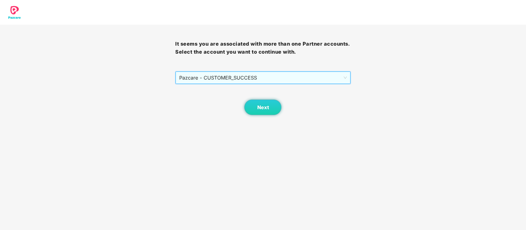
click at [263, 75] on span "Pazcare - CUSTOMER_SUCCESS" at bounding box center [262, 78] width 167 height 12
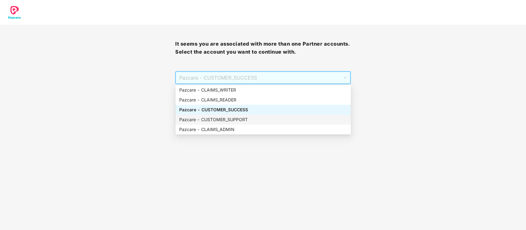
click at [250, 119] on div "Pazcare - CUSTOMER_SUPPORT" at bounding box center [263, 119] width 168 height 7
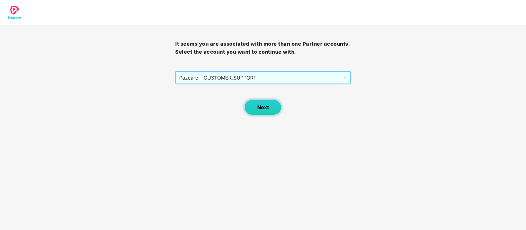
click at [270, 106] on button "Next" at bounding box center [262, 107] width 37 height 15
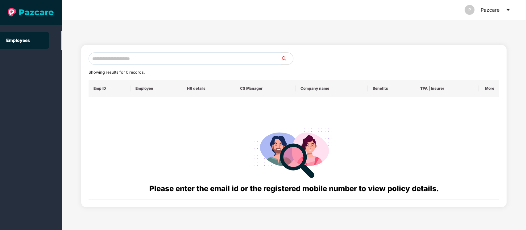
click at [147, 60] on input "text" at bounding box center [185, 58] width 192 height 12
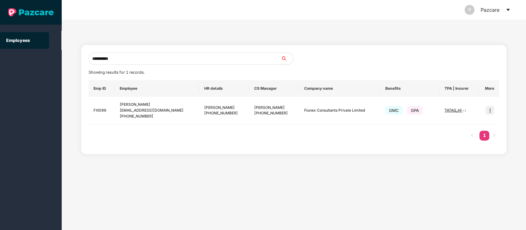
click at [186, 62] on input "**********" at bounding box center [185, 58] width 192 height 12
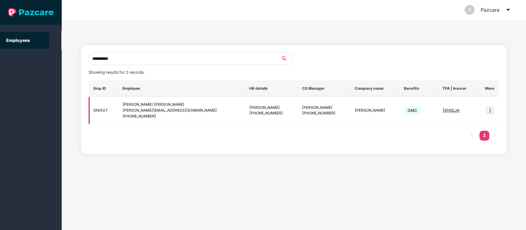
type input "**********"
click at [508, 11] on icon "caret-down" at bounding box center [507, 9] width 5 height 5
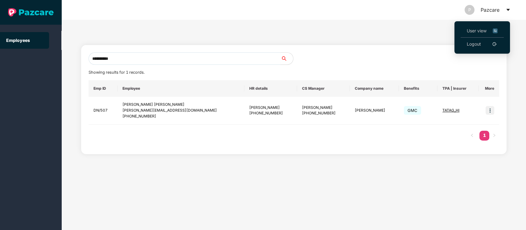
click at [494, 31] on img at bounding box center [494, 30] width 5 height 7
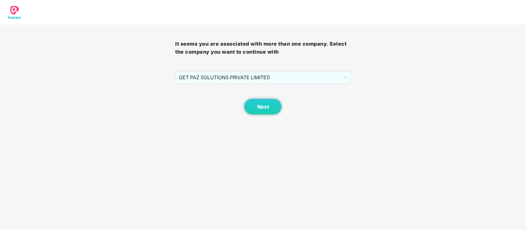
click at [245, 115] on body "It seems you are associated with more than one company. Select the company you …" at bounding box center [263, 115] width 526 height 230
click at [257, 109] on span "Next" at bounding box center [263, 107] width 12 height 6
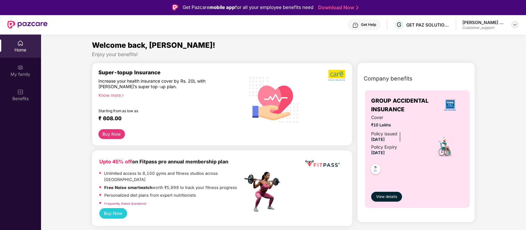
click at [516, 24] on img at bounding box center [514, 24] width 5 height 5
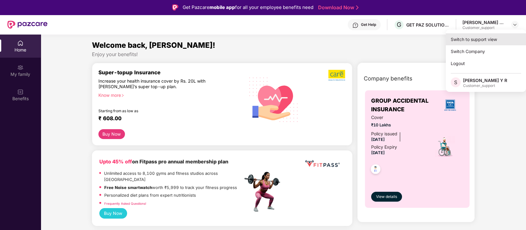
click at [493, 43] on div "Switch to support view" at bounding box center [486, 39] width 80 height 12
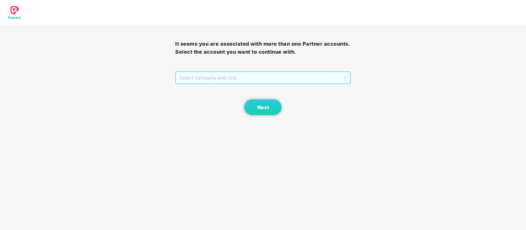
click at [231, 83] on span "Select company and role" at bounding box center [262, 78] width 167 height 12
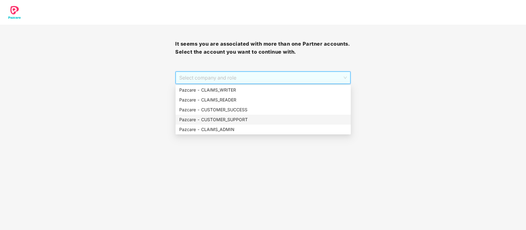
click at [250, 117] on div "Pazcare - CUSTOMER_SUPPORT" at bounding box center [263, 119] width 168 height 7
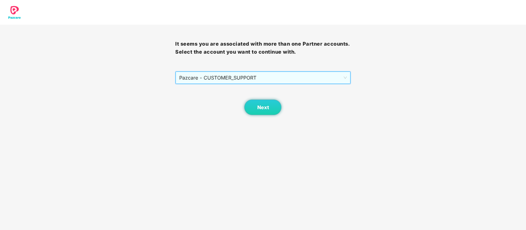
click at [257, 77] on span "Pazcare - CUSTOMER_SUPPORT" at bounding box center [262, 78] width 167 height 12
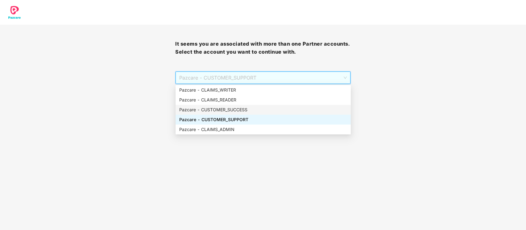
click at [250, 109] on div "Pazcare - CUSTOMER_SUCCESS" at bounding box center [263, 109] width 168 height 7
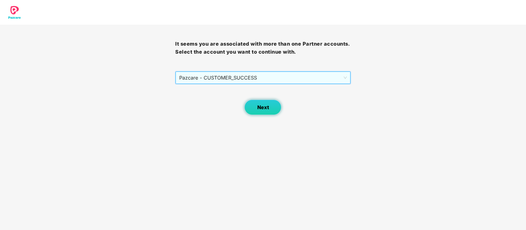
click at [265, 114] on button "Next" at bounding box center [262, 107] width 37 height 15
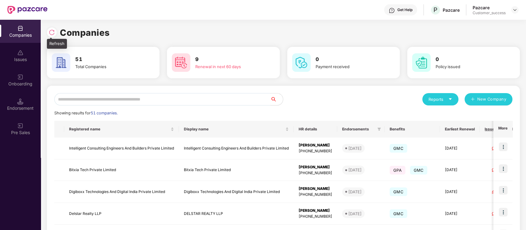
click at [50, 31] on img at bounding box center [52, 32] width 6 height 6
click at [195, 96] on input "text" at bounding box center [162, 99] width 216 height 12
paste input "**********"
type input "**********"
paste input "**********"
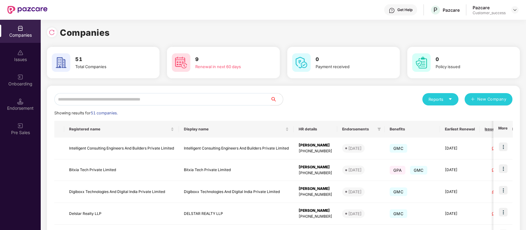
type input "**********"
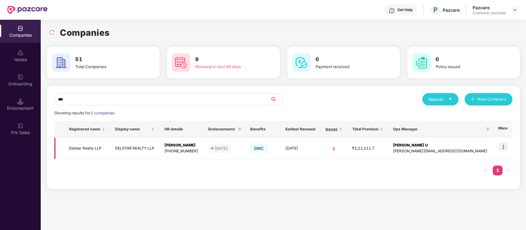
type input "***"
click at [503, 147] on img at bounding box center [503, 146] width 9 height 9
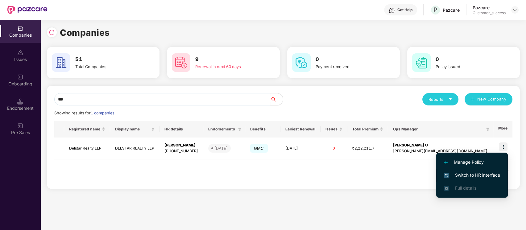
click at [489, 175] on span "Switch to HR interface" at bounding box center [472, 175] width 56 height 7
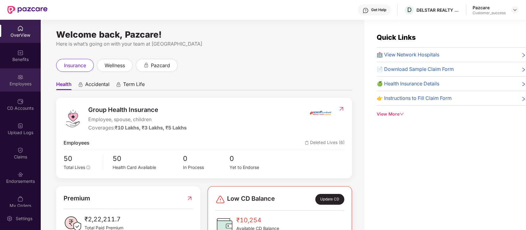
click at [5, 81] on div "Employees" at bounding box center [20, 84] width 41 height 6
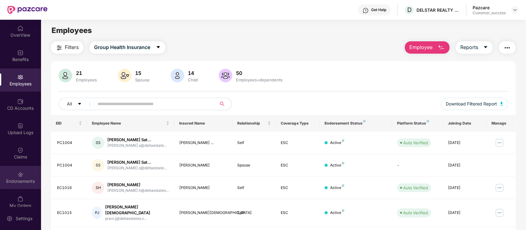
click at [27, 182] on div "Endorsements" at bounding box center [20, 181] width 41 height 6
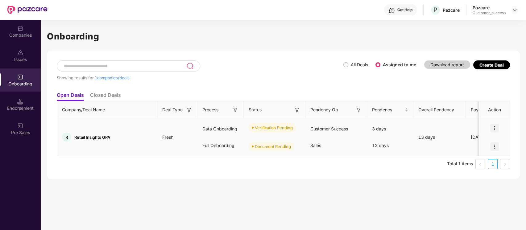
click at [495, 127] on img at bounding box center [494, 128] width 9 height 9
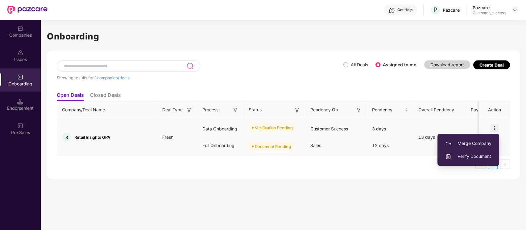
click at [479, 158] on span "Verify Document" at bounding box center [468, 156] width 46 height 7
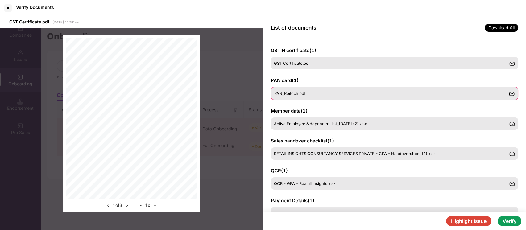
click at [411, 87] on div "PAN_Roitech.pdf" at bounding box center [395, 93] width 248 height 13
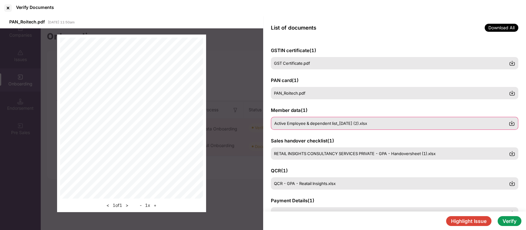
click at [391, 125] on div "Active Employee & dependent list_[DATE] (2).xlsx" at bounding box center [391, 123] width 235 height 5
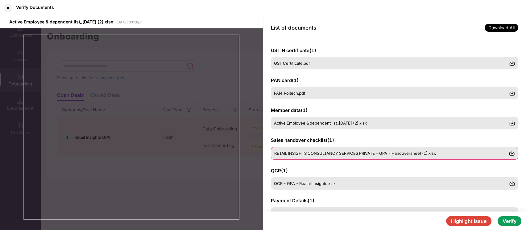
click at [389, 153] on span "RETAIL INSIGHTS CONSULTANCY SERVICES PRIVATE - GPA - Handoversheet (1).xlsx" at bounding box center [355, 153] width 162 height 5
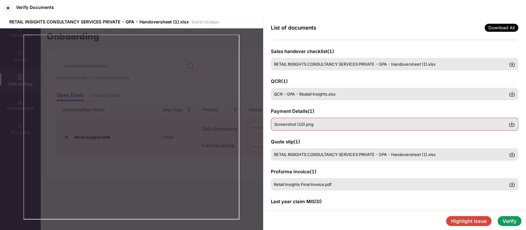
scroll to position [126, 0]
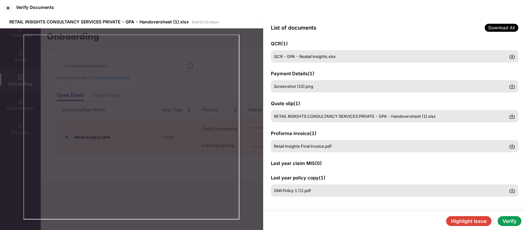
click at [510, 220] on button "Verify" at bounding box center [509, 221] width 24 height 10
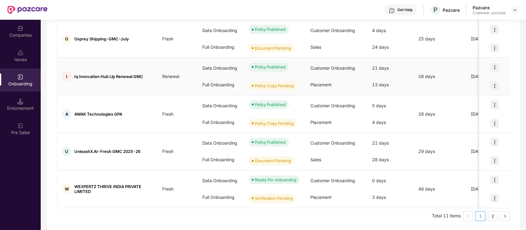
scroll to position [286, 0]
click at [495, 178] on img at bounding box center [494, 179] width 9 height 9
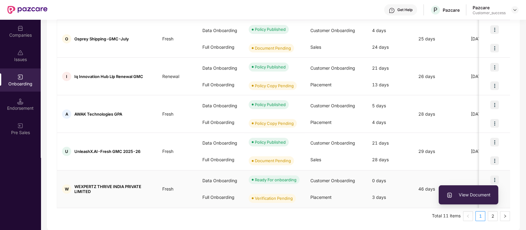
click at [468, 194] on span "View Document" at bounding box center [468, 194] width 44 height 7
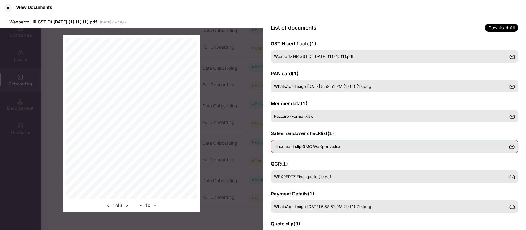
scroll to position [0, 0]
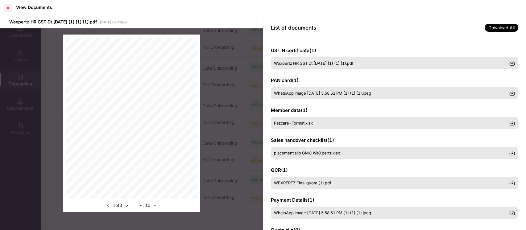
click at [13, 8] on div at bounding box center [8, 8] width 10 height 10
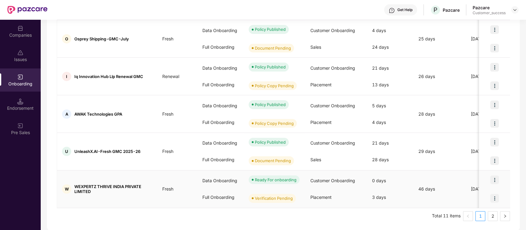
click at [494, 181] on img at bounding box center [494, 179] width 9 height 9
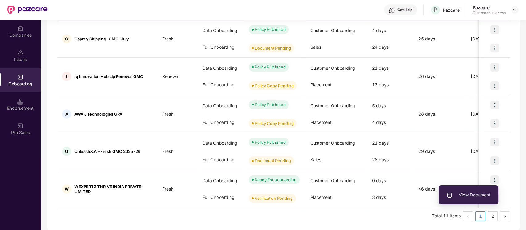
click at [298, 208] on div "Company/Deal Name Deal Type Process Status Pendency On Pendency Overall Pendenc…" at bounding box center [283, 18] width 453 height 406
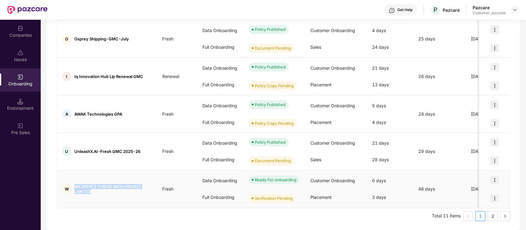
drag, startPoint x: 94, startPoint y: 191, endPoint x: 72, endPoint y: 186, distance: 23.1
click at [72, 186] on div "W WEXPERTZ THRIVE INDIA PRIVATE LIMITED" at bounding box center [107, 189] width 100 height 10
copy div "WEXPERTZ THRIVE INDIA PRIVATE LIMITED"
